Goal: Find specific page/section: Find specific page/section

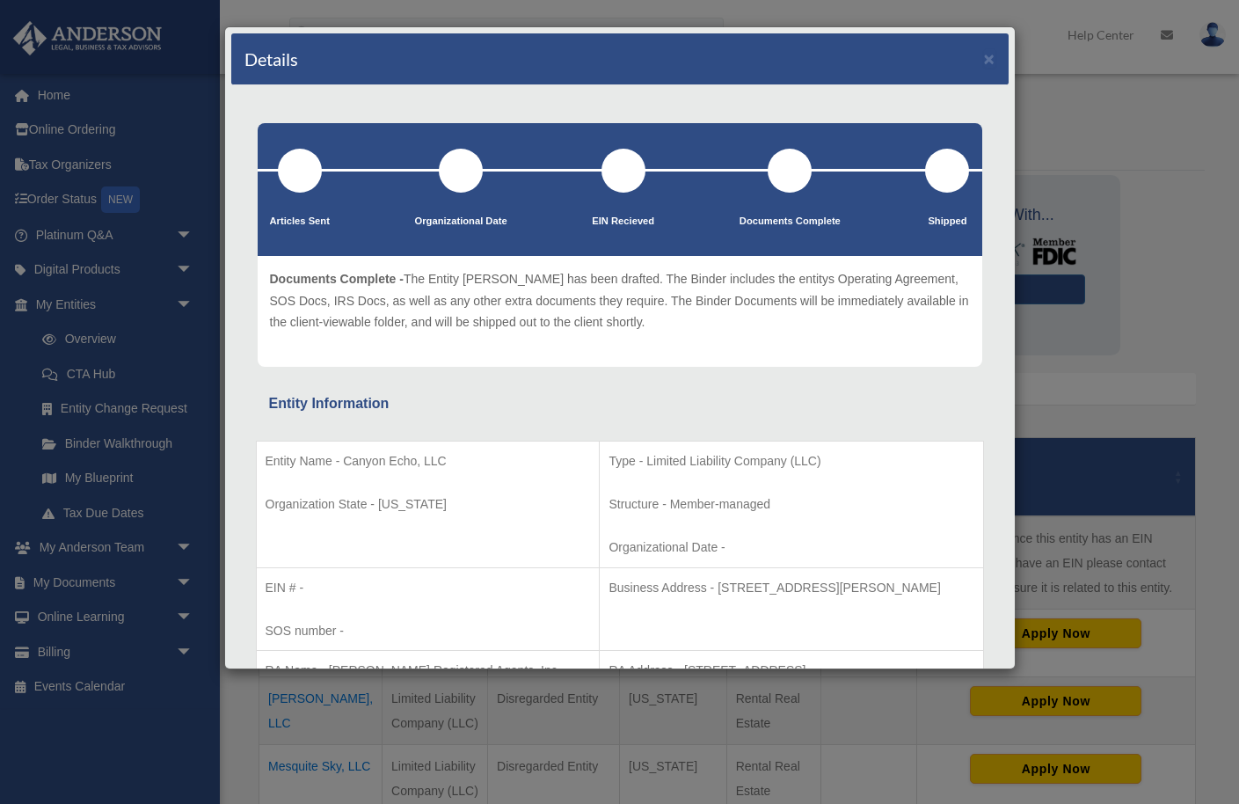
click at [999, 55] on div "Details ×" at bounding box center [619, 59] width 777 height 52
click at [989, 59] on button "×" at bounding box center [989, 58] width 11 height 18
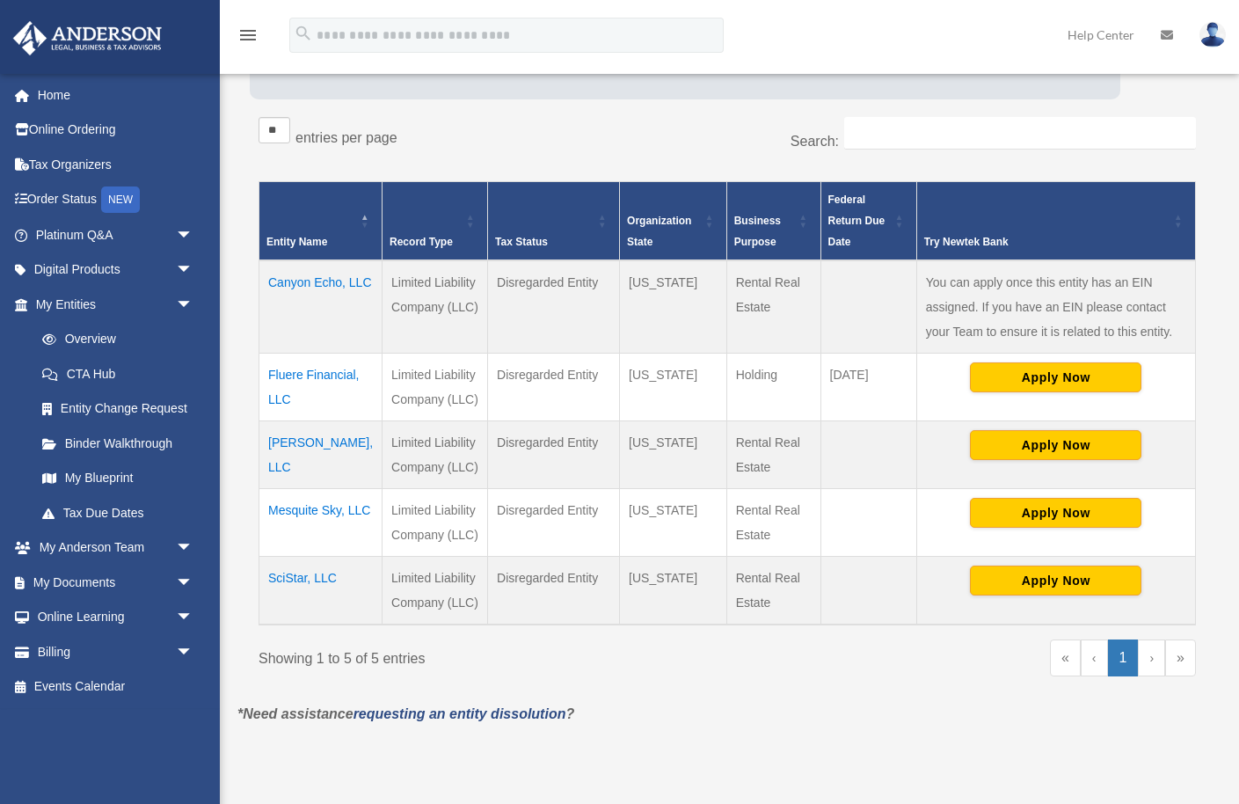
scroll to position [251, 0]
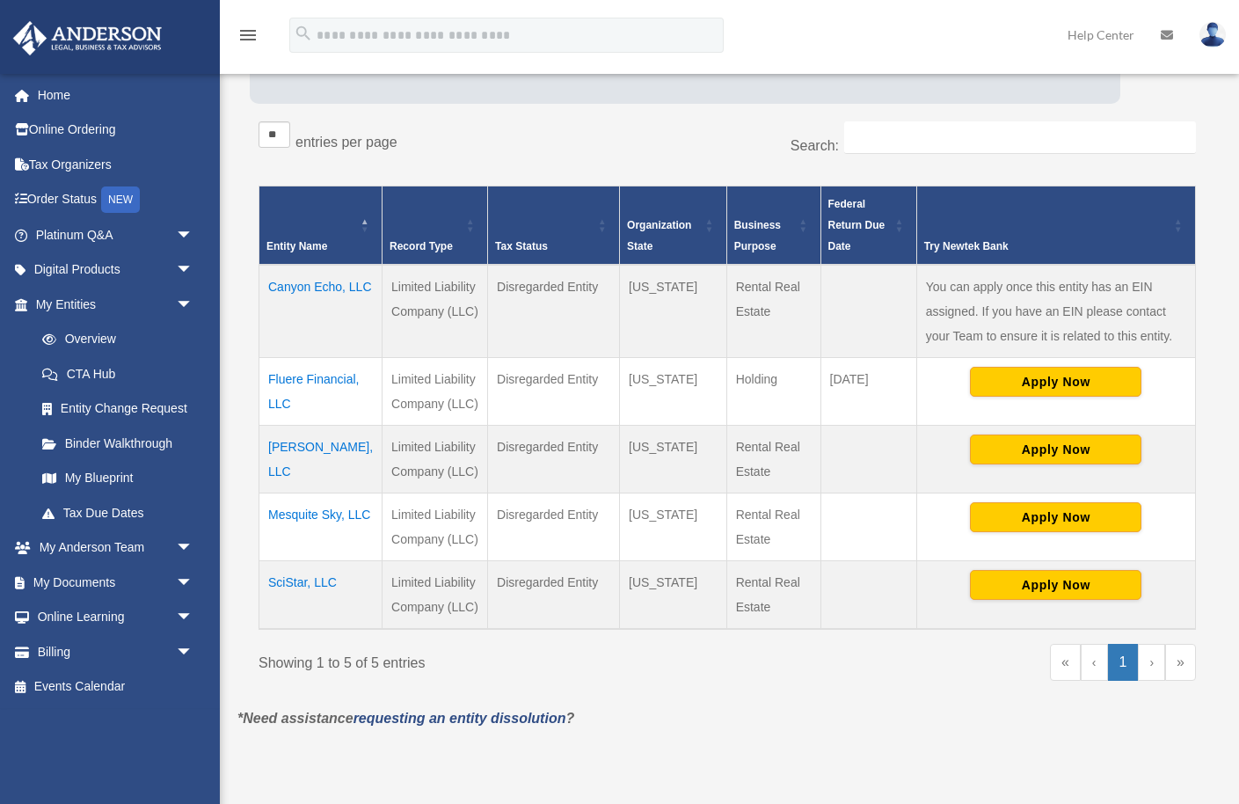
click at [314, 470] on td "[PERSON_NAME], LLC" at bounding box center [320, 460] width 123 height 68
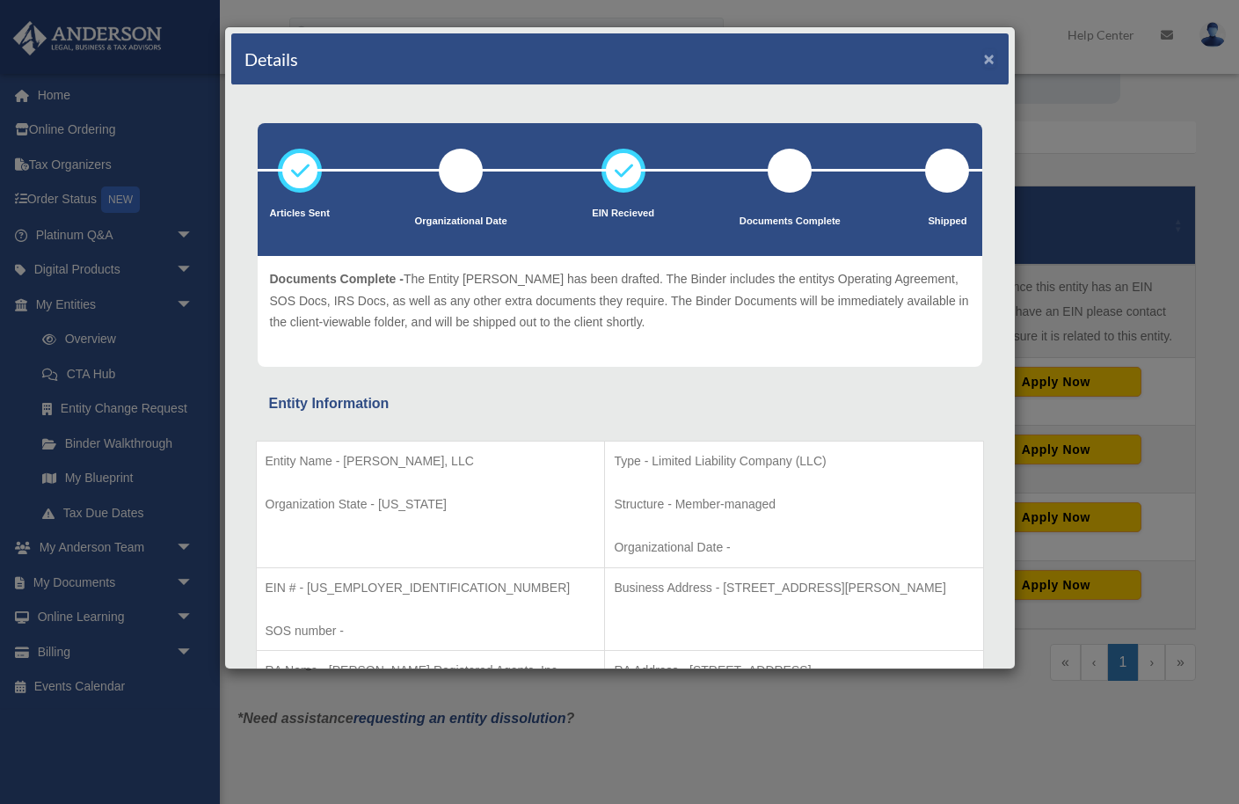
click at [992, 61] on button "×" at bounding box center [989, 58] width 11 height 18
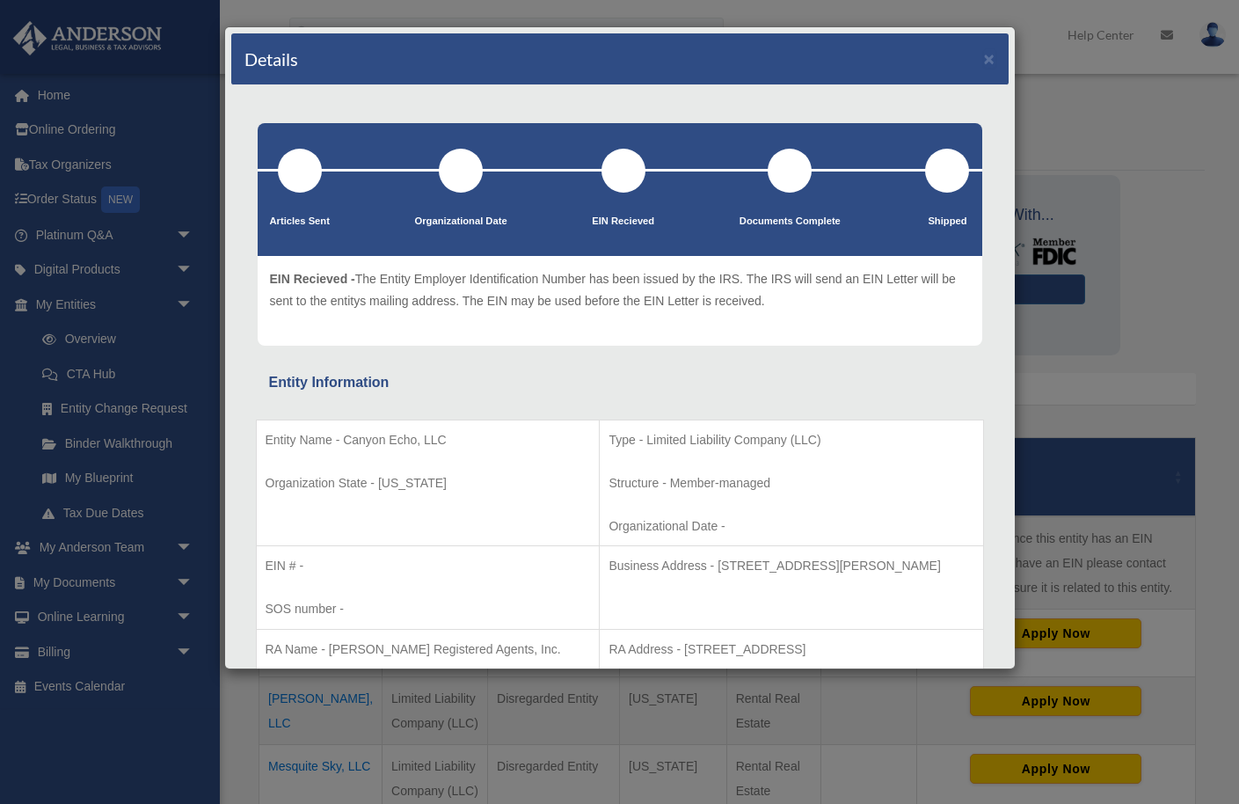
scroll to position [244, 0]
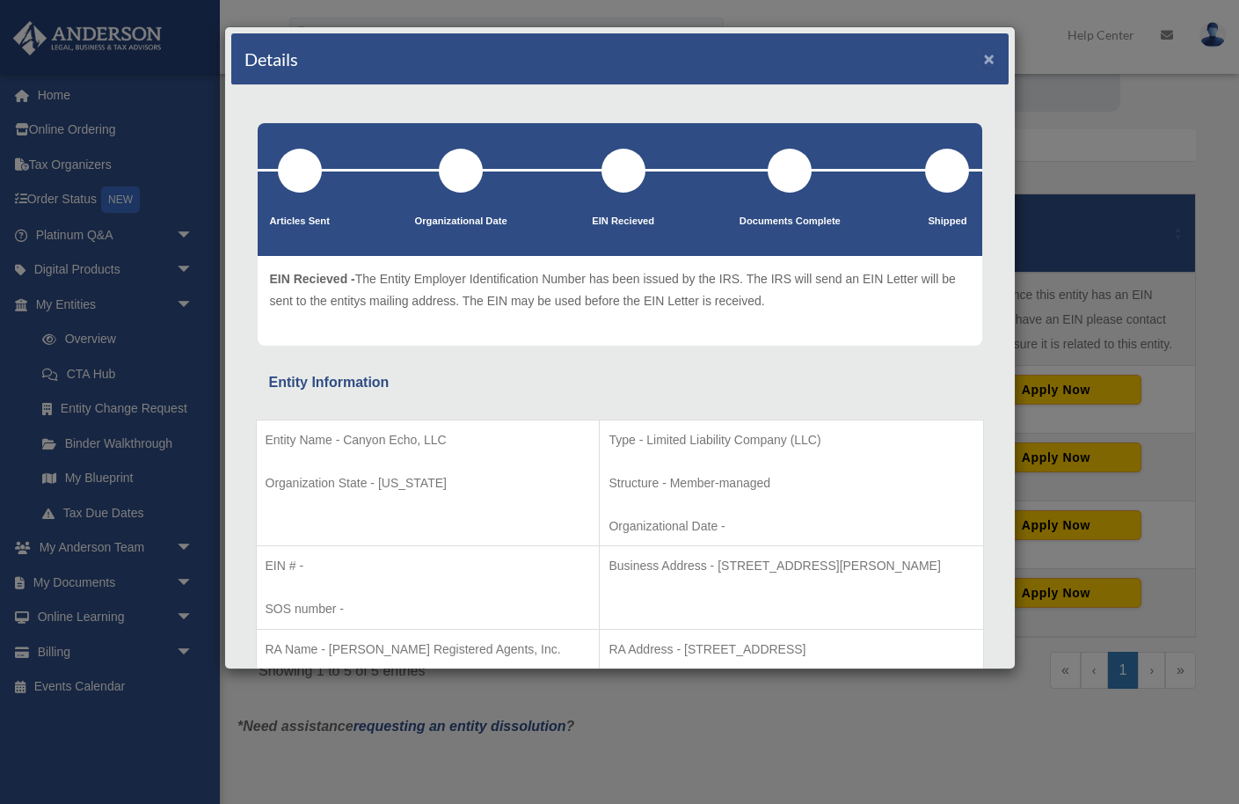
click at [989, 58] on button "×" at bounding box center [989, 58] width 11 height 18
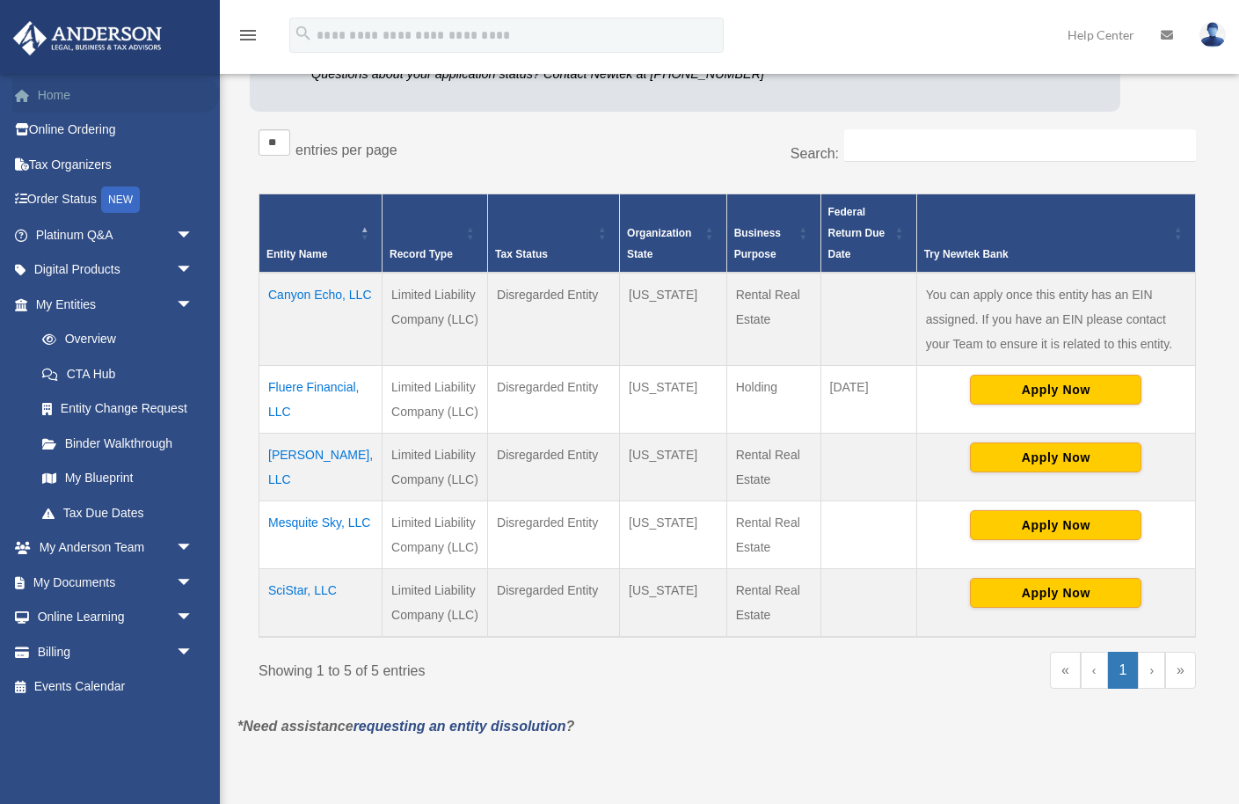
click at [55, 93] on link "Home" at bounding box center [116, 94] width 208 height 35
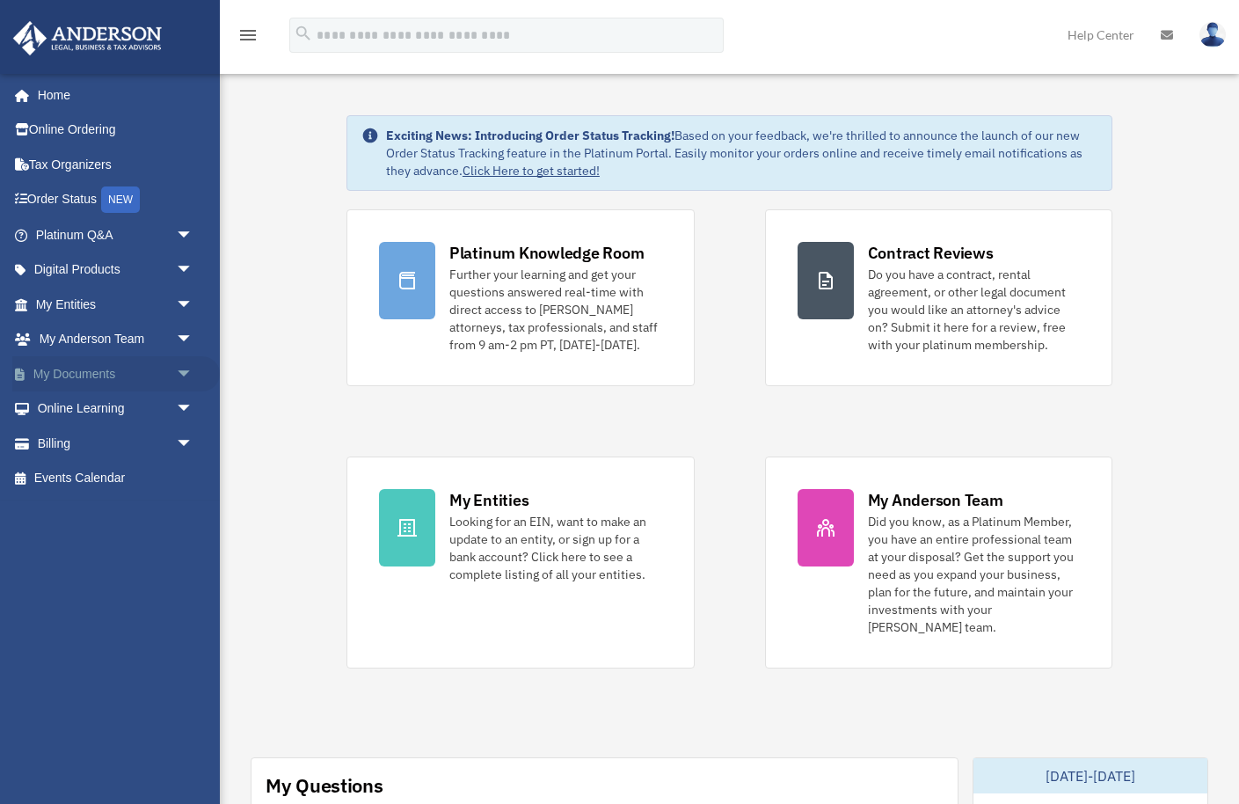
click at [120, 378] on link "My Documents arrow_drop_down" at bounding box center [116, 373] width 208 height 35
click at [183, 375] on span "arrow_drop_down" at bounding box center [193, 374] width 35 height 36
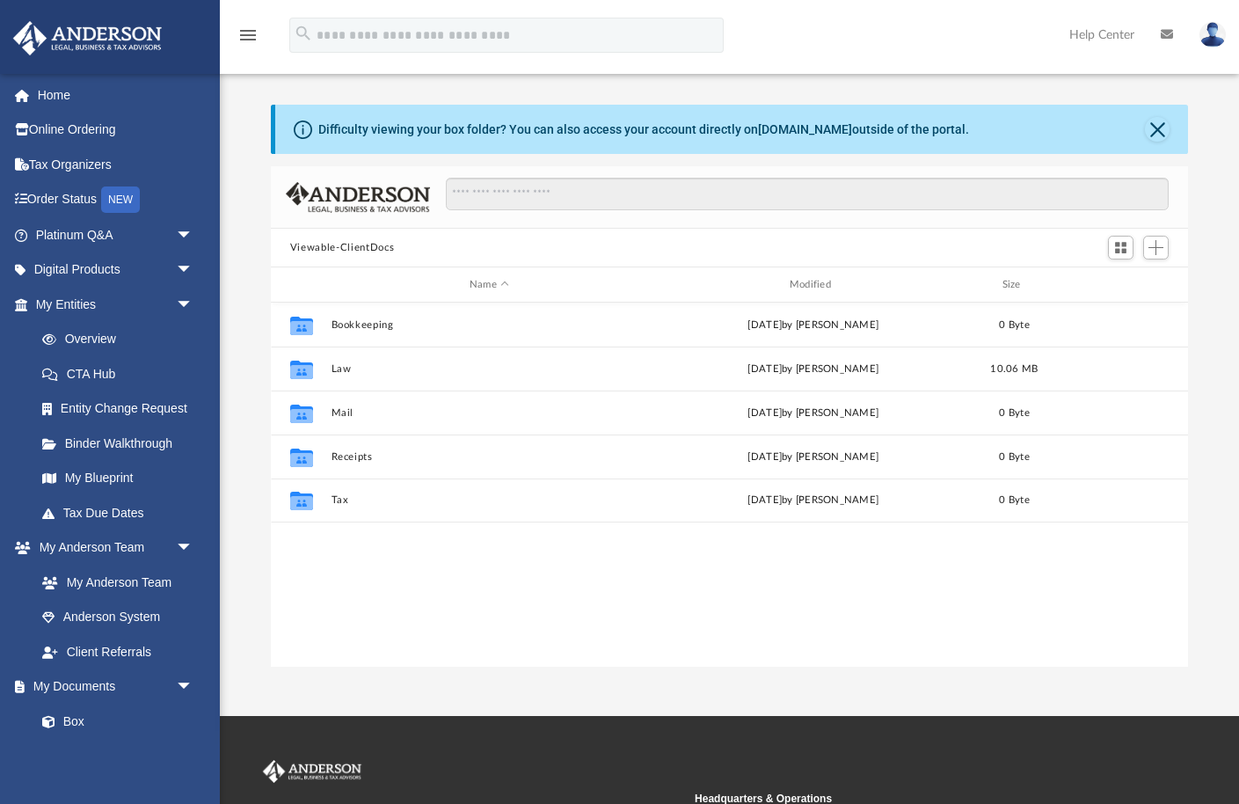
scroll to position [399, 917]
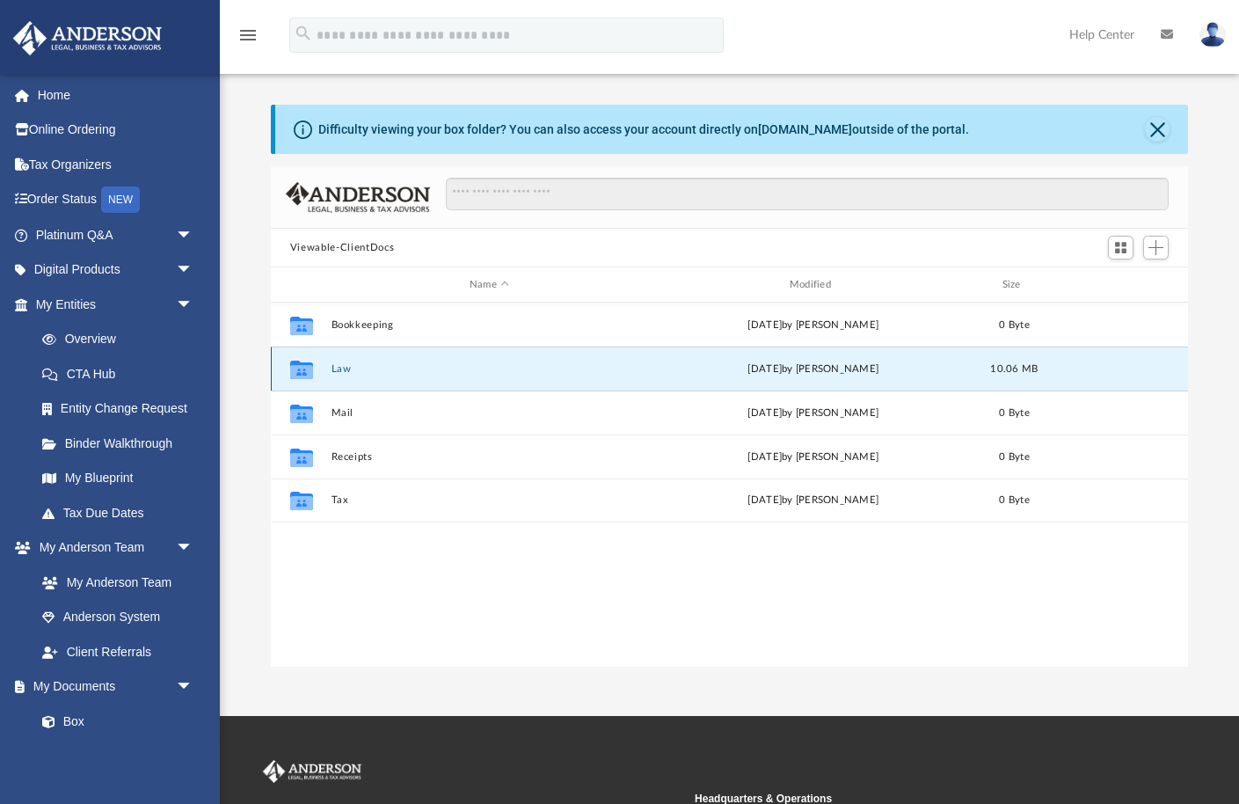
click at [336, 368] on button "Law" at bounding box center [489, 368] width 317 height 11
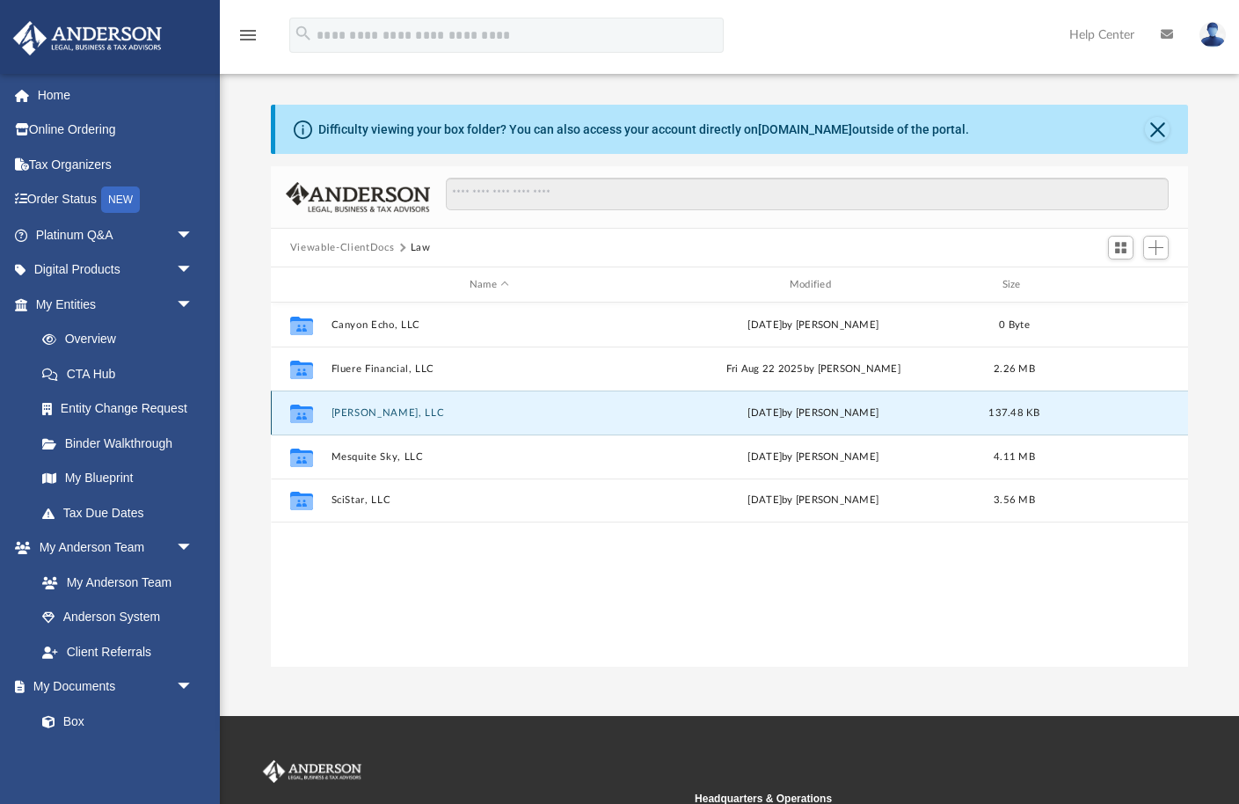
click at [383, 410] on button "[PERSON_NAME], LLC" at bounding box center [489, 412] width 317 height 11
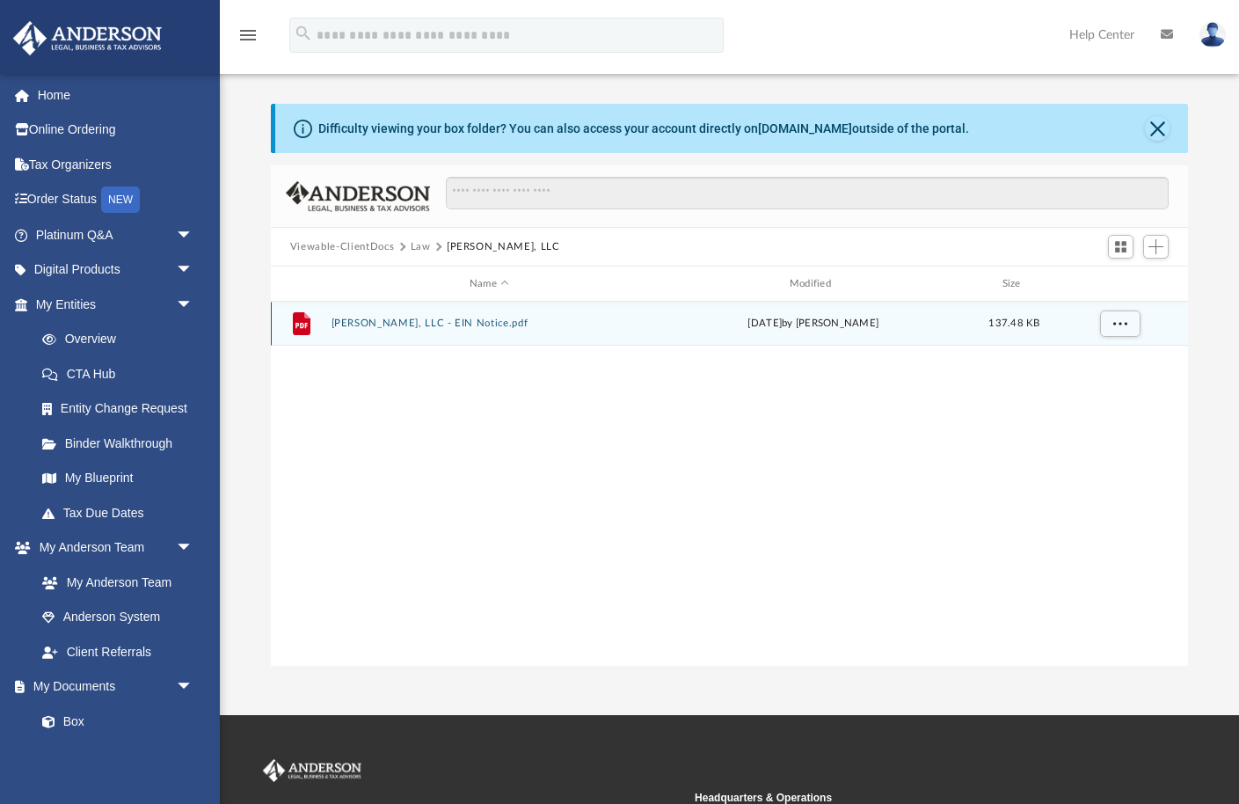
scroll to position [0, 0]
